Goal: Transaction & Acquisition: Purchase product/service

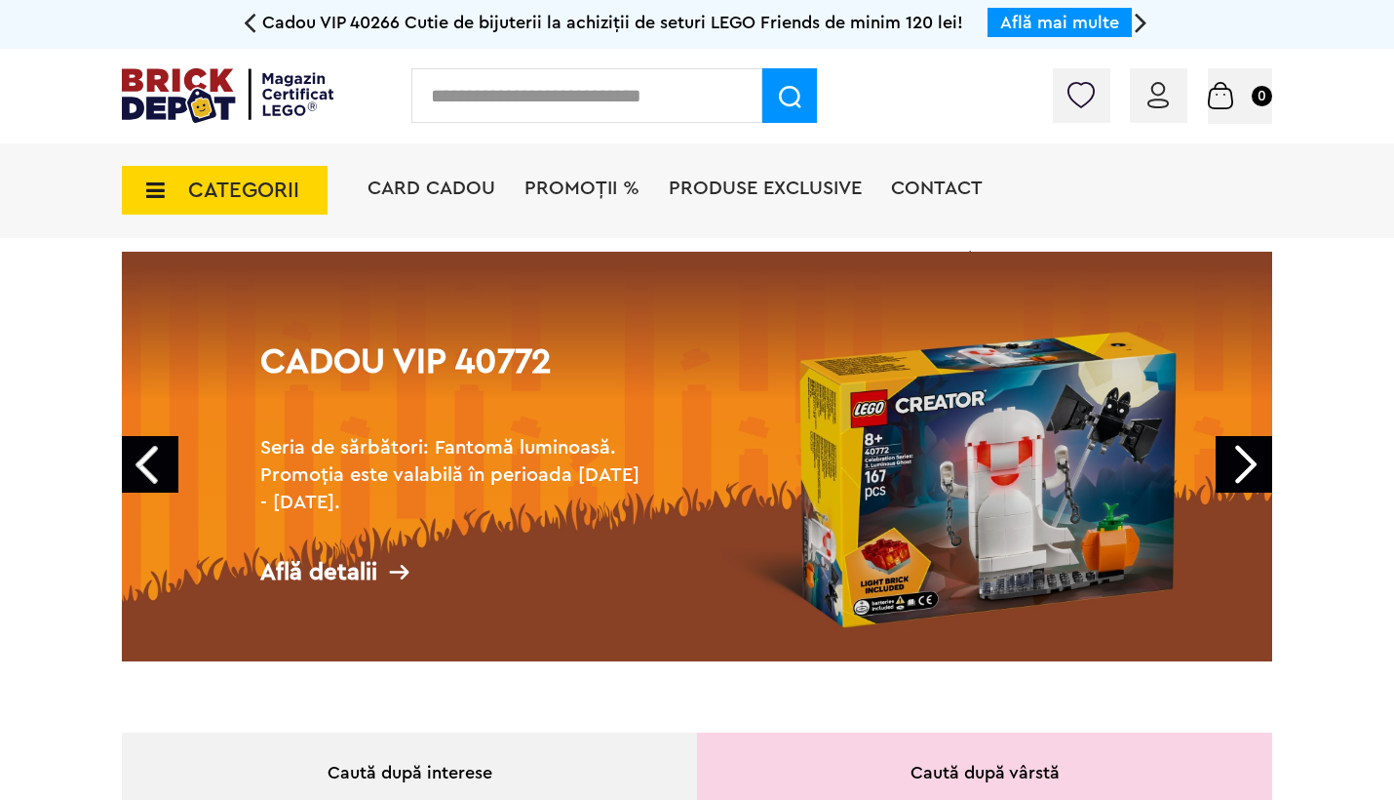
click at [580, 184] on span "PROMOȚII %" at bounding box center [582, 188] width 115 height 20
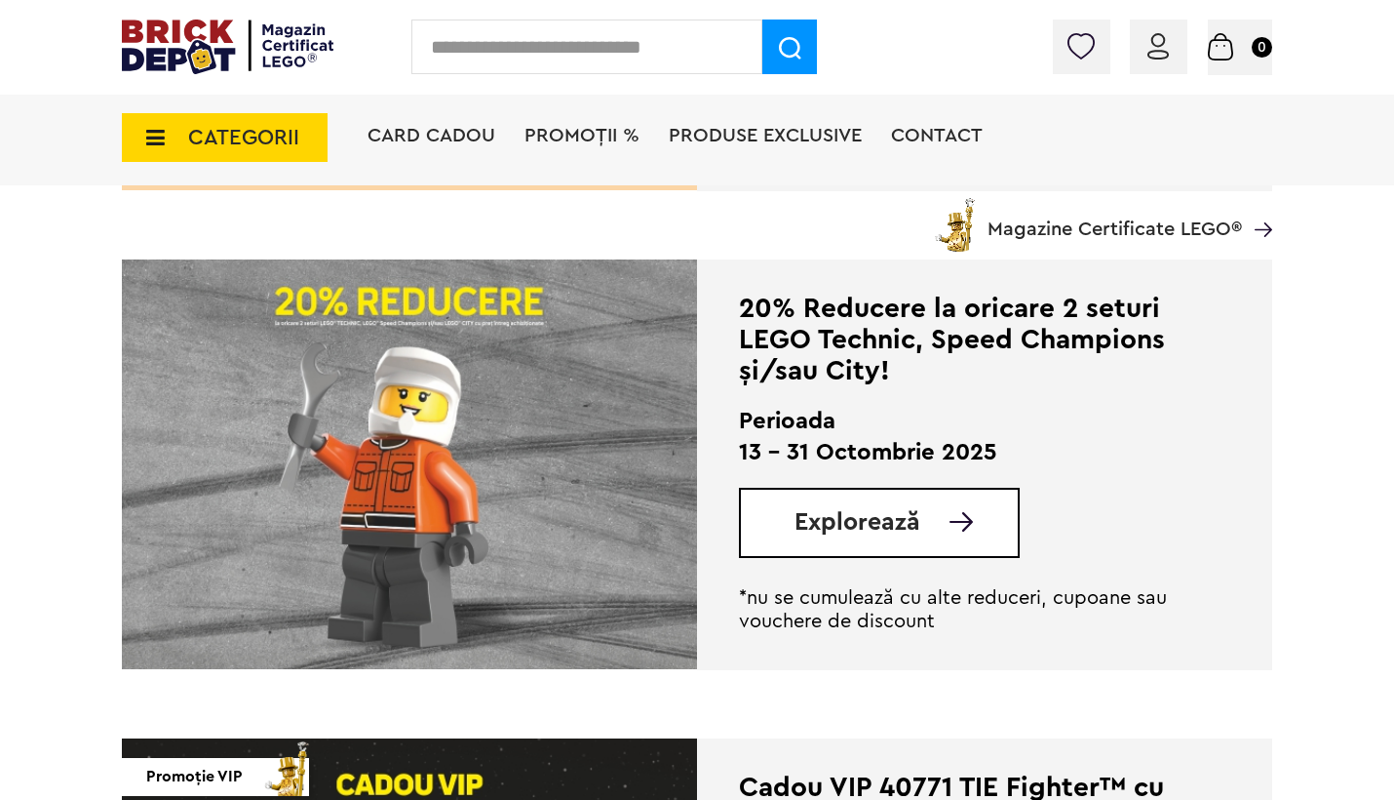
scroll to position [891, 0]
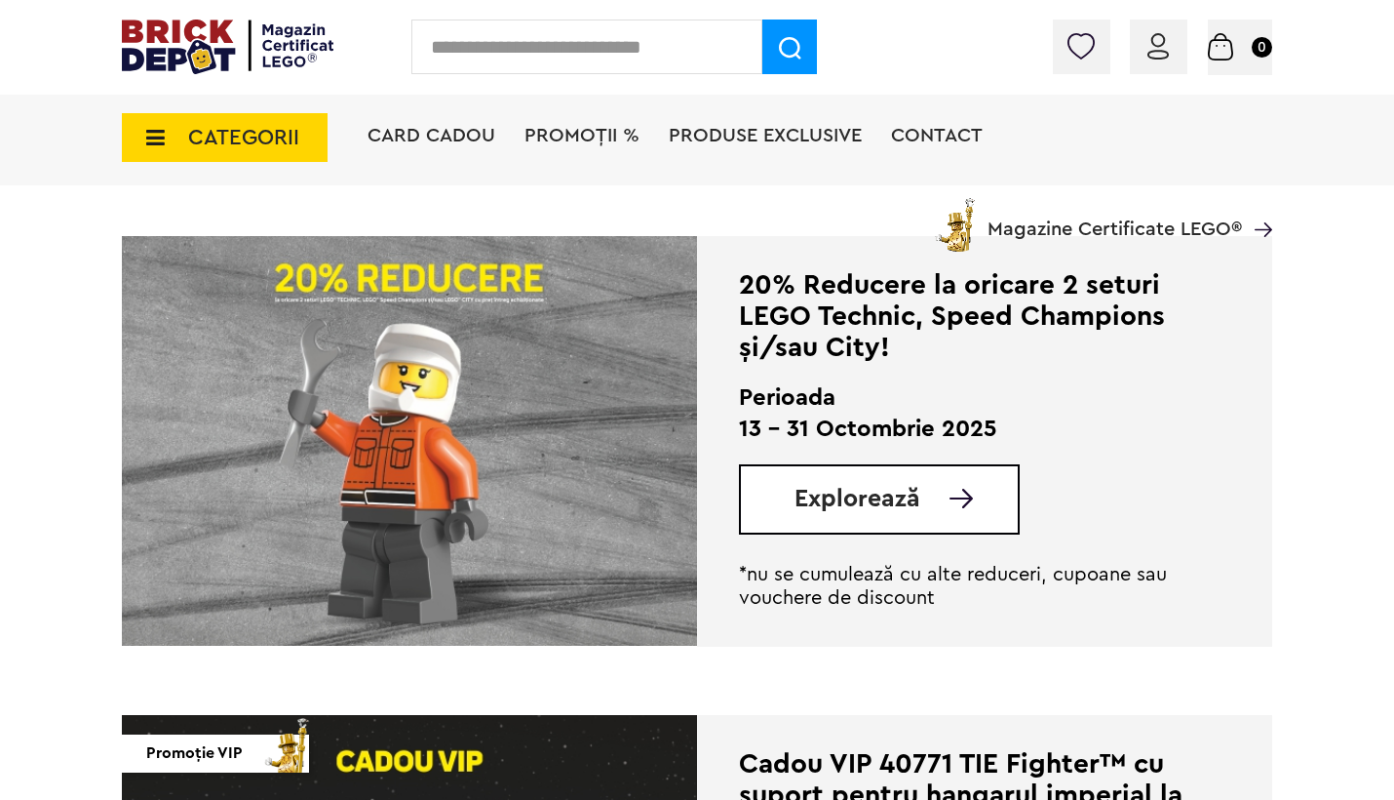
click at [921, 506] on link "Explorează" at bounding box center [906, 499] width 223 height 24
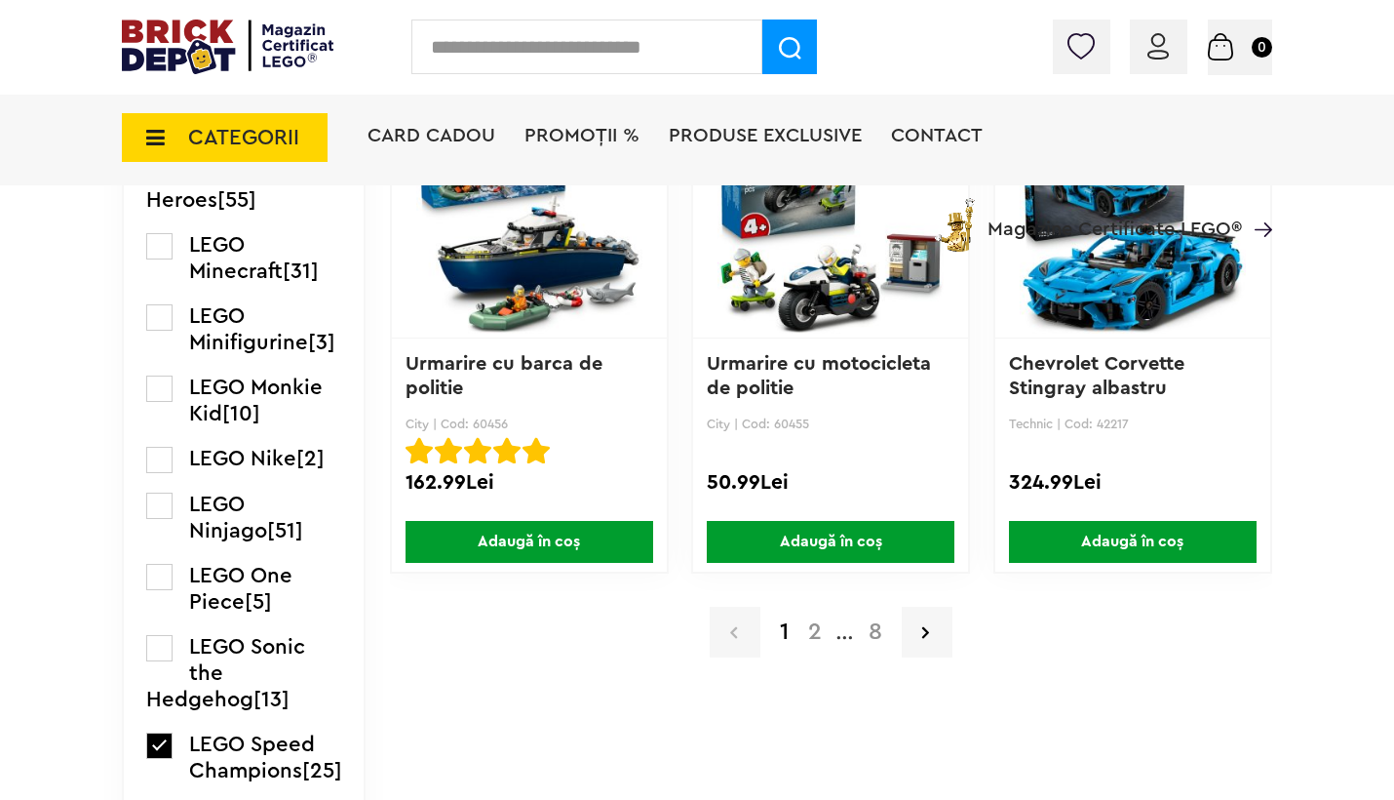
scroll to position [3247, 0]
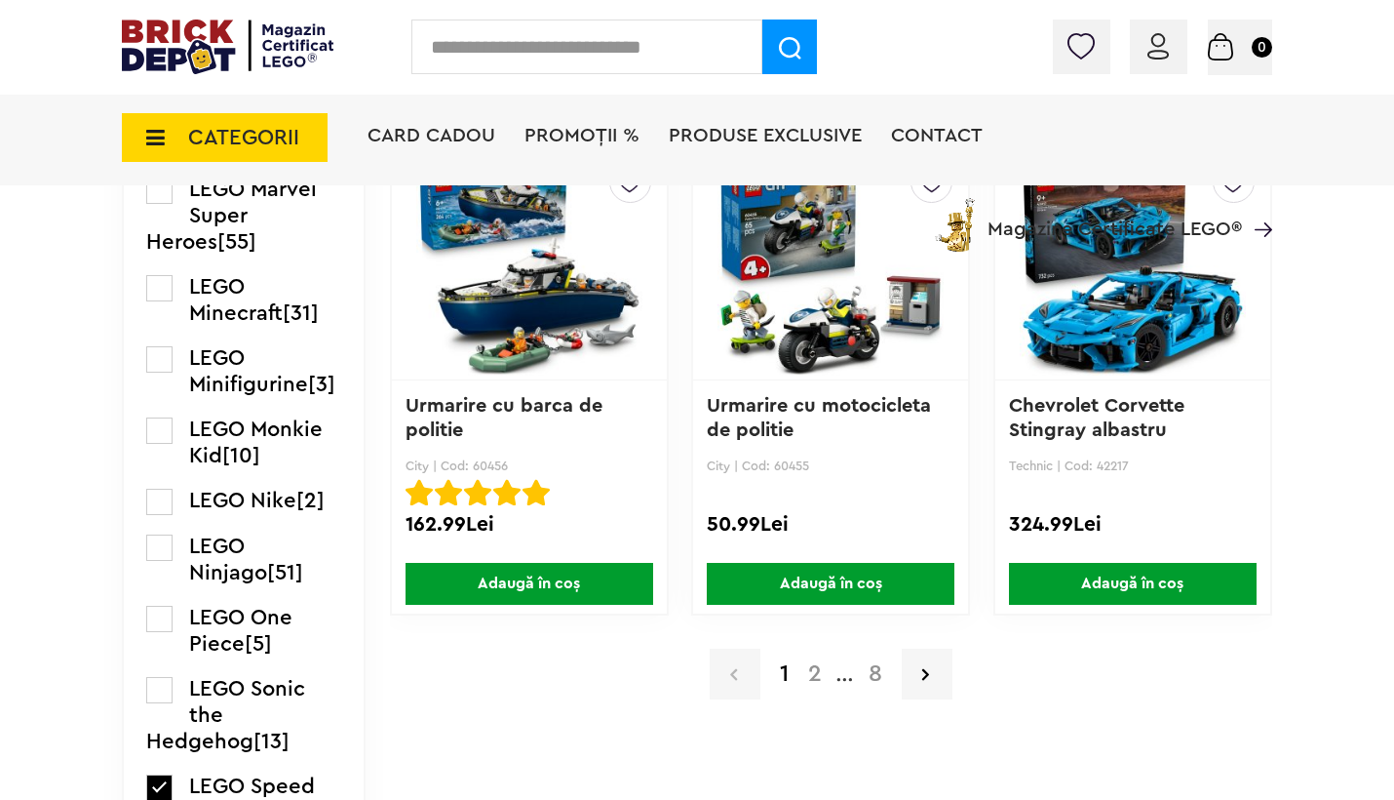
click at [167, 37] on img at bounding box center [228, 47] width 212 height 55
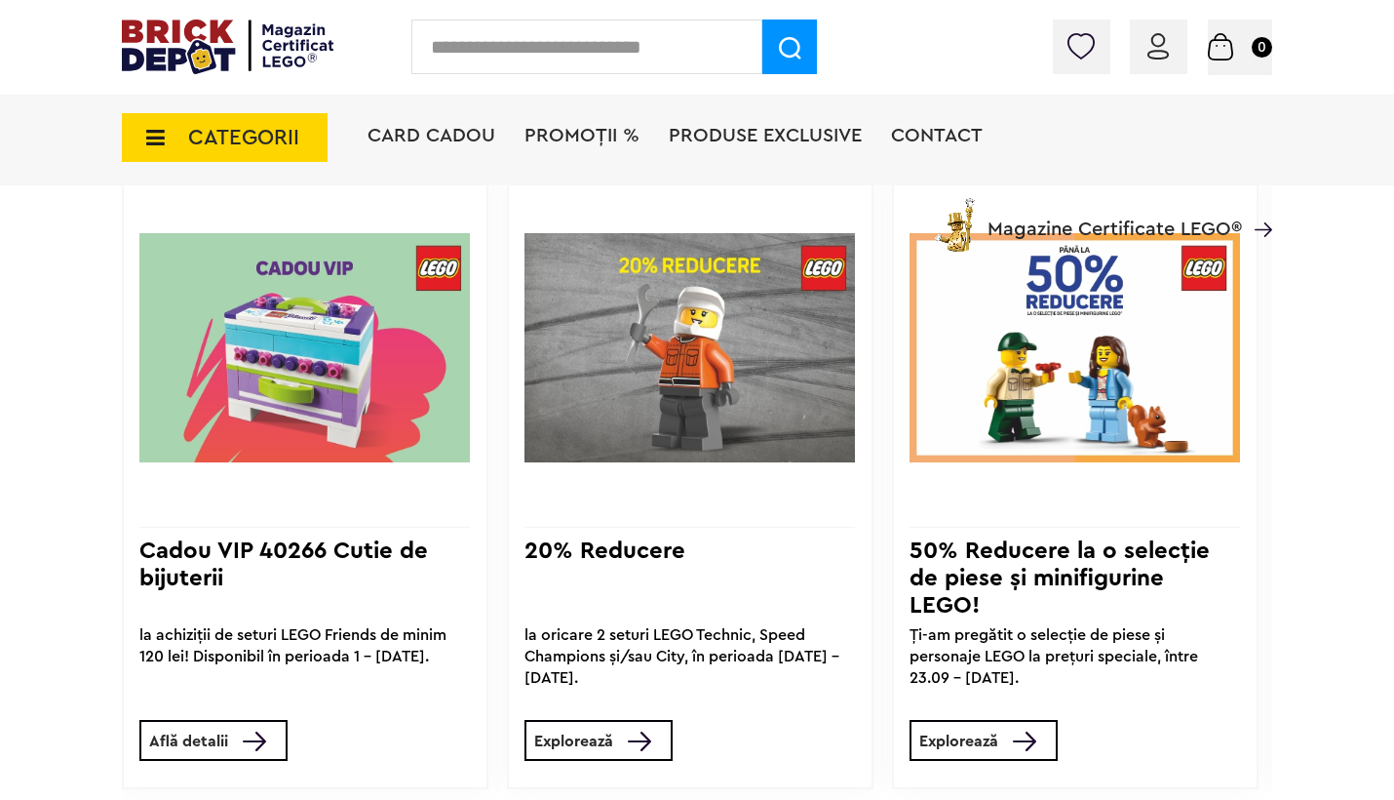
scroll to position [1413, 0]
